Goal: Information Seeking & Learning: Understand process/instructions

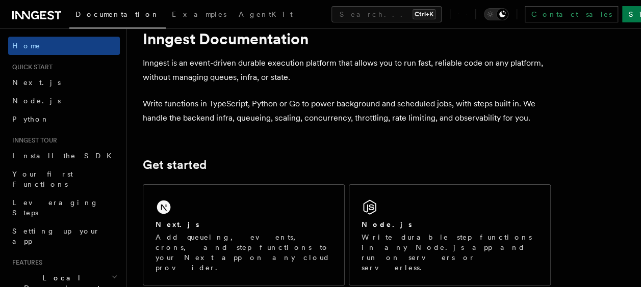
scroll to position [48, 0]
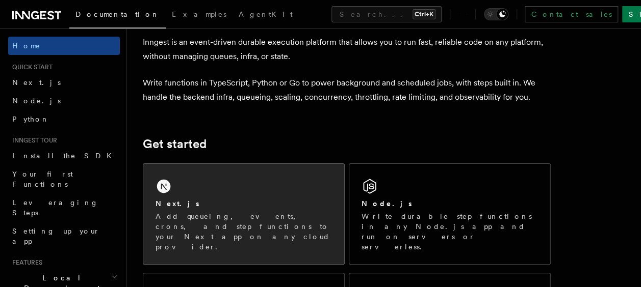
click at [260, 188] on div "Next.js Add queueing, events, crons, and step functions to your Next app on any…" at bounding box center [243, 214] width 201 height 100
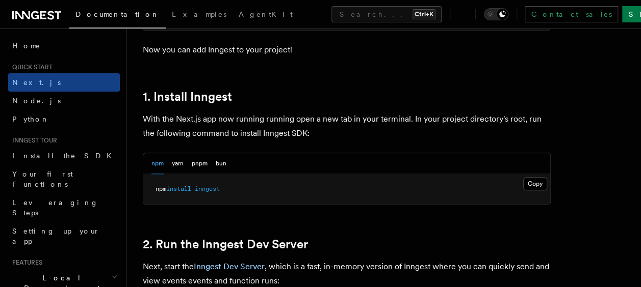
scroll to position [520, 0]
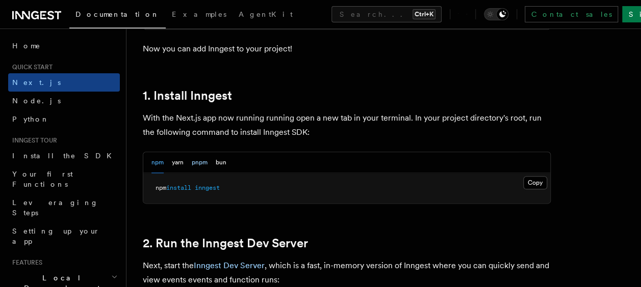
click at [199, 165] on button "pnpm" at bounding box center [200, 162] width 16 height 21
click at [537, 180] on button "Copy Copied" at bounding box center [535, 182] width 24 height 13
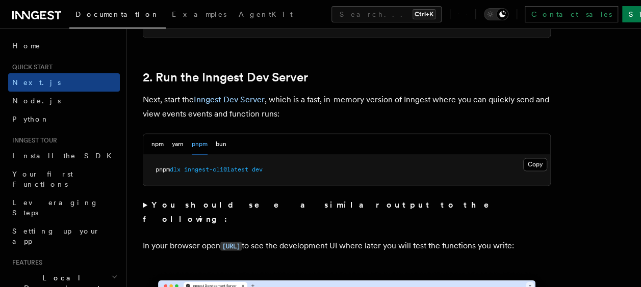
scroll to position [685, 0]
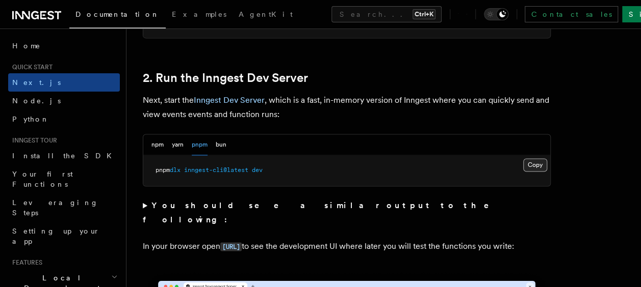
click at [529, 164] on button "Copy Copied" at bounding box center [535, 164] width 24 height 13
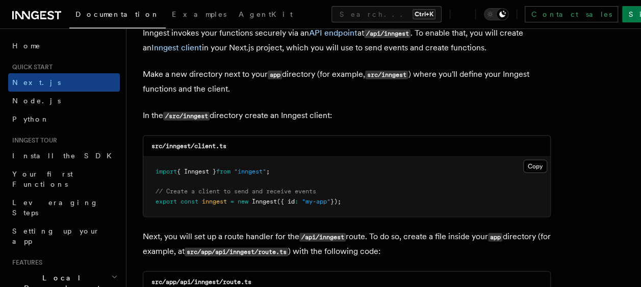
scroll to position [1241, 0]
drag, startPoint x: 166, startPoint y: 146, endPoint x: 191, endPoint y: 145, distance: 25.5
click at [191, 145] on code "src/inngest/client.ts" at bounding box center [188, 145] width 75 height 7
copy code "inngest"
drag, startPoint x: 196, startPoint y: 147, endPoint x: 232, endPoint y: 145, distance: 36.2
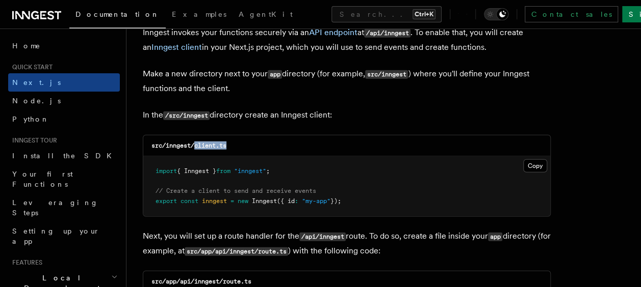
click at [232, 145] on div "src/inngest/client.ts" at bounding box center [346, 146] width 407 height 21
copy code "client.ts"
click at [536, 163] on button "Copy Copied" at bounding box center [535, 166] width 24 height 13
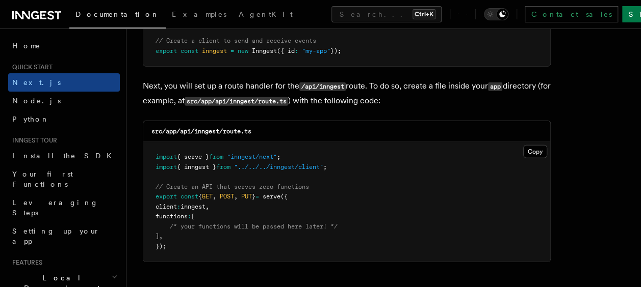
scroll to position [1392, 0]
click at [197, 129] on code "src/app/api/inngest/route.ts" at bounding box center [201, 130] width 100 height 7
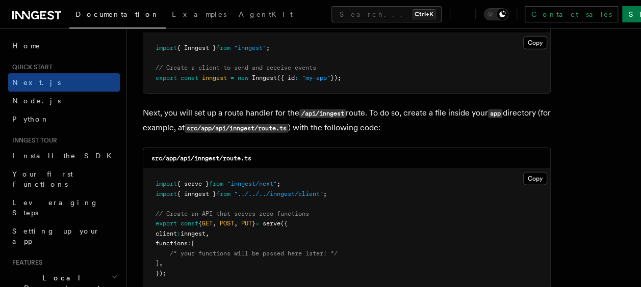
scroll to position [1364, 0]
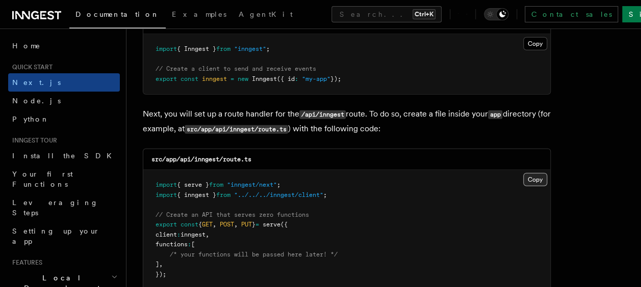
click at [532, 177] on button "Copy Copied" at bounding box center [535, 179] width 24 height 13
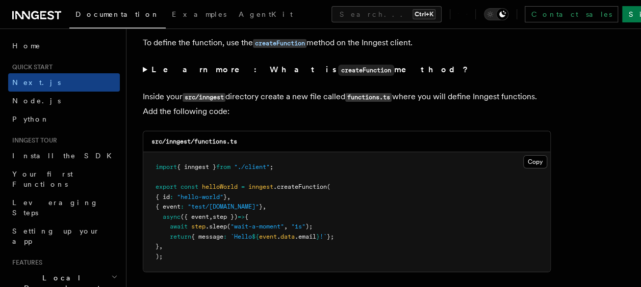
scroll to position [1765, 0]
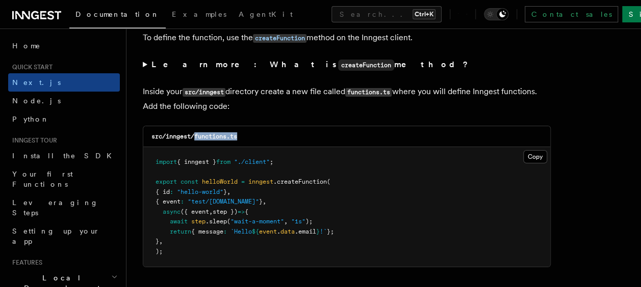
drag, startPoint x: 196, startPoint y: 136, endPoint x: 244, endPoint y: 136, distance: 48.4
click at [244, 136] on div "src/inngest/functions.ts" at bounding box center [346, 136] width 407 height 21
copy code "functions.ts"
click at [534, 157] on button "Copy Copied" at bounding box center [535, 156] width 24 height 13
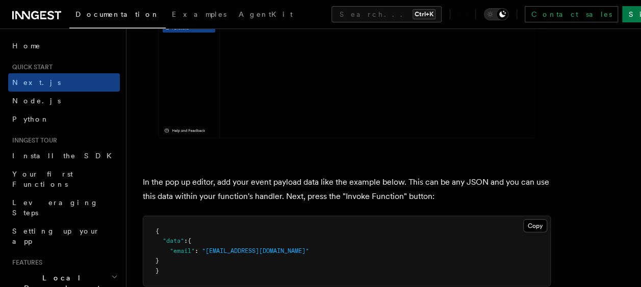
scroll to position [2931, 0]
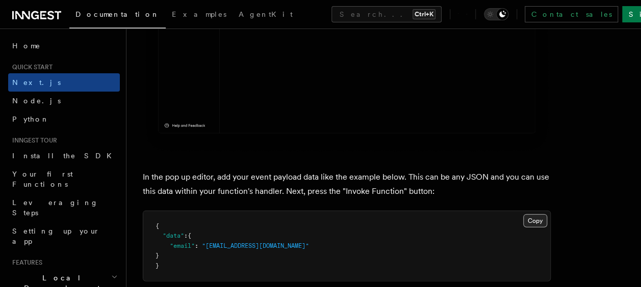
click at [530, 218] on button "Copy Copied" at bounding box center [535, 221] width 24 height 13
click at [536, 222] on button "Copy Copied" at bounding box center [535, 221] width 24 height 13
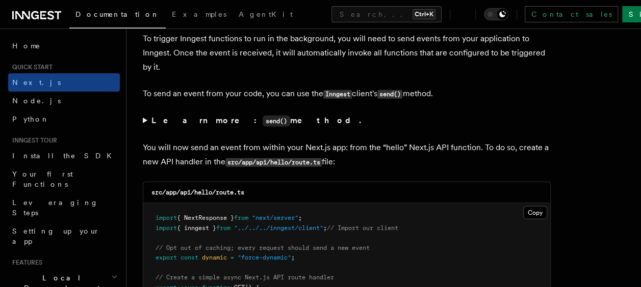
scroll to position [5246, 0]
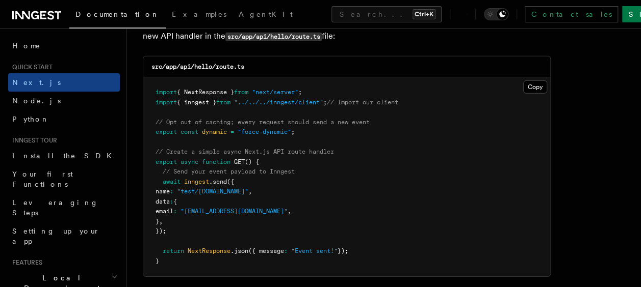
scroll to position [5371, 0]
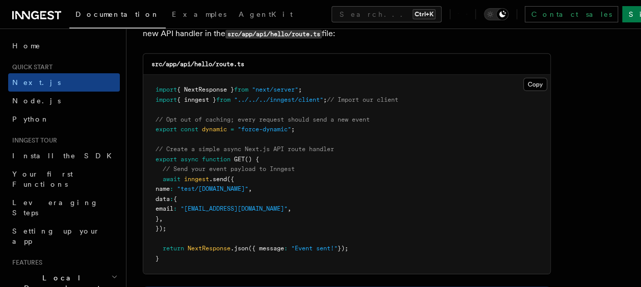
click at [180, 217] on pre "import { NextResponse } from "next/server" ; import { inngest } from "../../../…" at bounding box center [346, 174] width 407 height 199
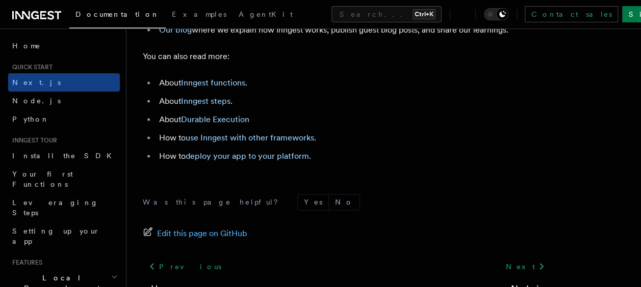
scroll to position [6477, 0]
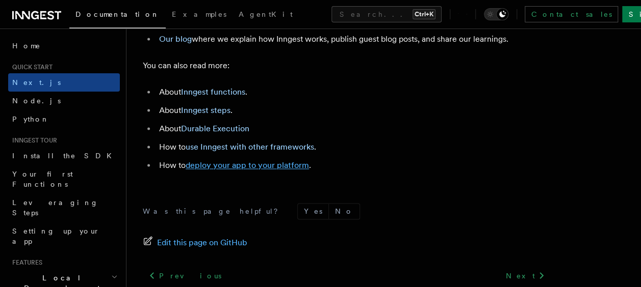
click at [243, 170] on link "deploy your app to your platform" at bounding box center [246, 166] width 123 height 10
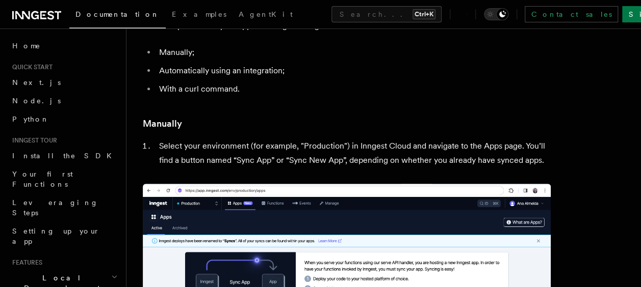
scroll to position [151, 0]
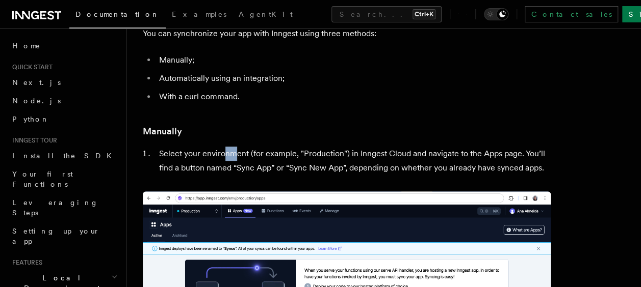
drag, startPoint x: 230, startPoint y: 147, endPoint x: 224, endPoint y: 150, distance: 7.3
click at [224, 150] on li "Select your environment (for example, "Production") in Inngest Cloud and naviga…" at bounding box center [353, 161] width 394 height 29
drag, startPoint x: 224, startPoint y: 150, endPoint x: 268, endPoint y: 157, distance: 44.3
click at [268, 157] on li "Select your environment (for example, "Production") in Inngest Cloud and naviga…" at bounding box center [353, 161] width 394 height 29
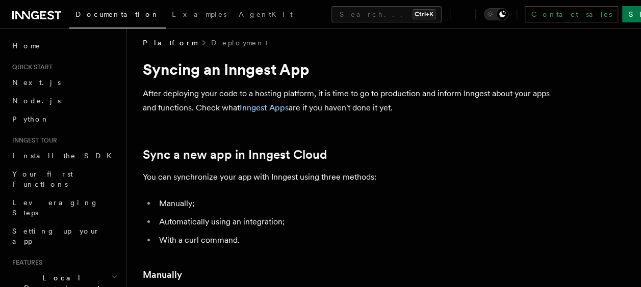
scroll to position [7, 0]
click at [271, 108] on link "Inngest Apps" at bounding box center [264, 108] width 49 height 10
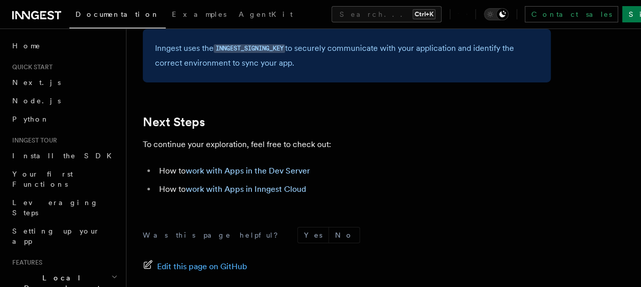
scroll to position [1714, 0]
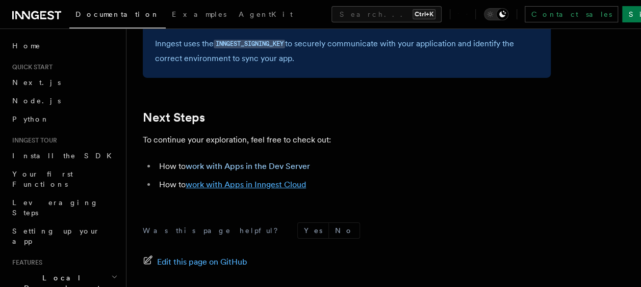
click at [252, 185] on link "work with Apps in Inngest Cloud" at bounding box center [245, 185] width 120 height 10
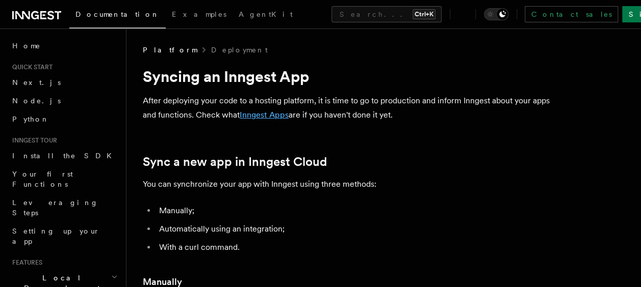
click at [259, 111] on link "Inngest Apps" at bounding box center [264, 115] width 49 height 10
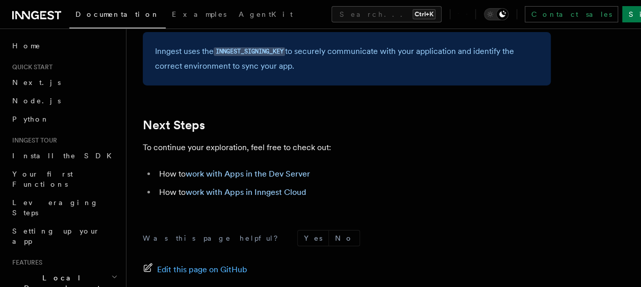
scroll to position [1818, 0]
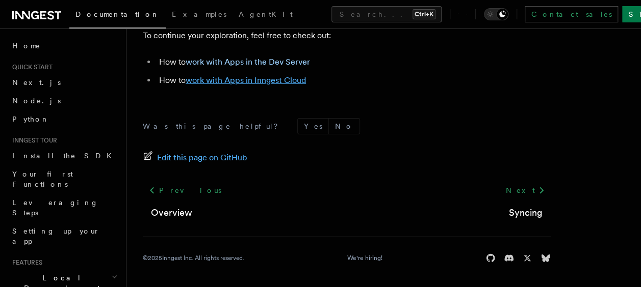
click at [261, 76] on link "work with Apps in Inngest Cloud" at bounding box center [245, 80] width 120 height 10
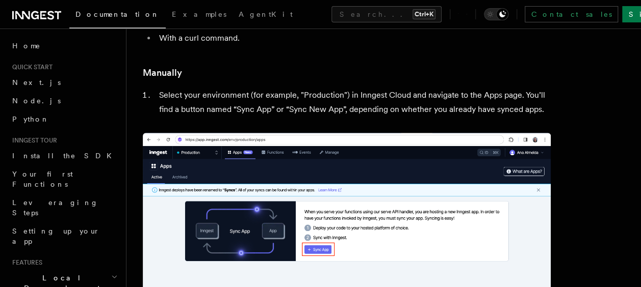
scroll to position [209, 0]
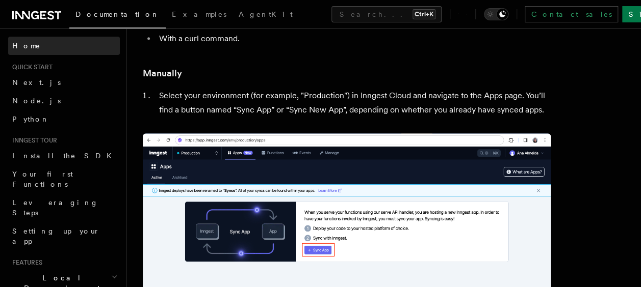
click at [43, 42] on link "Home" at bounding box center [64, 46] width 112 height 18
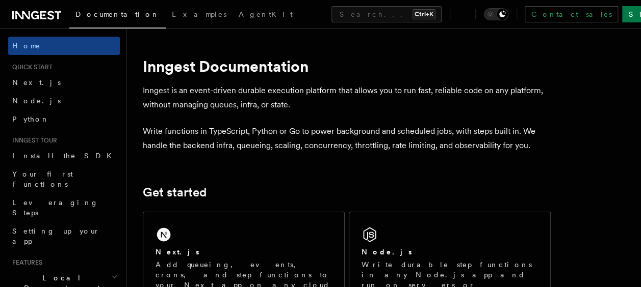
click at [42, 12] on icon at bounding box center [43, 15] width 6 height 8
